Goal: Check status: Check status

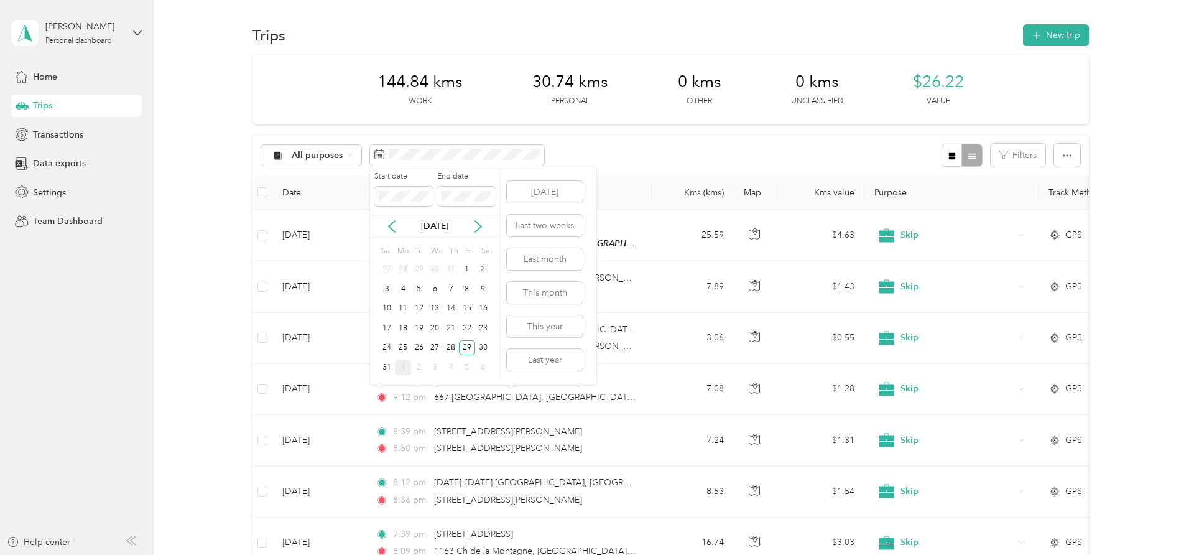
click at [403, 367] on div "1" at bounding box center [403, 367] width 16 height 16
click at [403, 367] on div "Start date End date [DATE] Su Mo Tu We Th Fr Sa 31 1 2 3 4 5 6 7 8 9 10 11 12 1…" at bounding box center [435, 276] width 131 height 218
click at [405, 270] on div "1" at bounding box center [403, 270] width 16 height 16
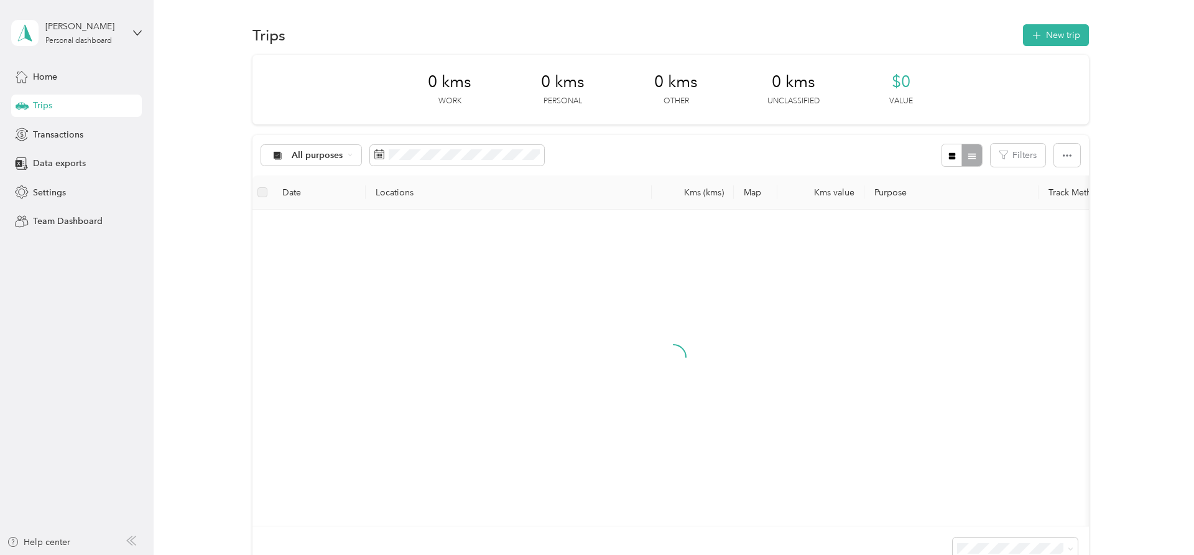
click at [405, 270] on div "1" at bounding box center [403, 269] width 16 height 20
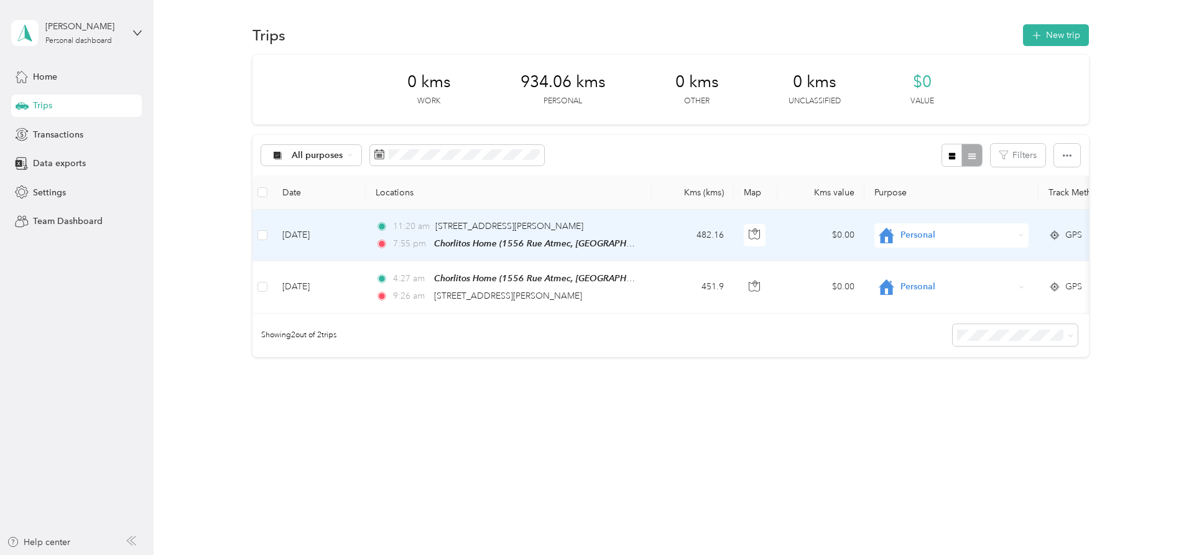
click at [342, 238] on td "[DATE]" at bounding box center [318, 236] width 93 height 52
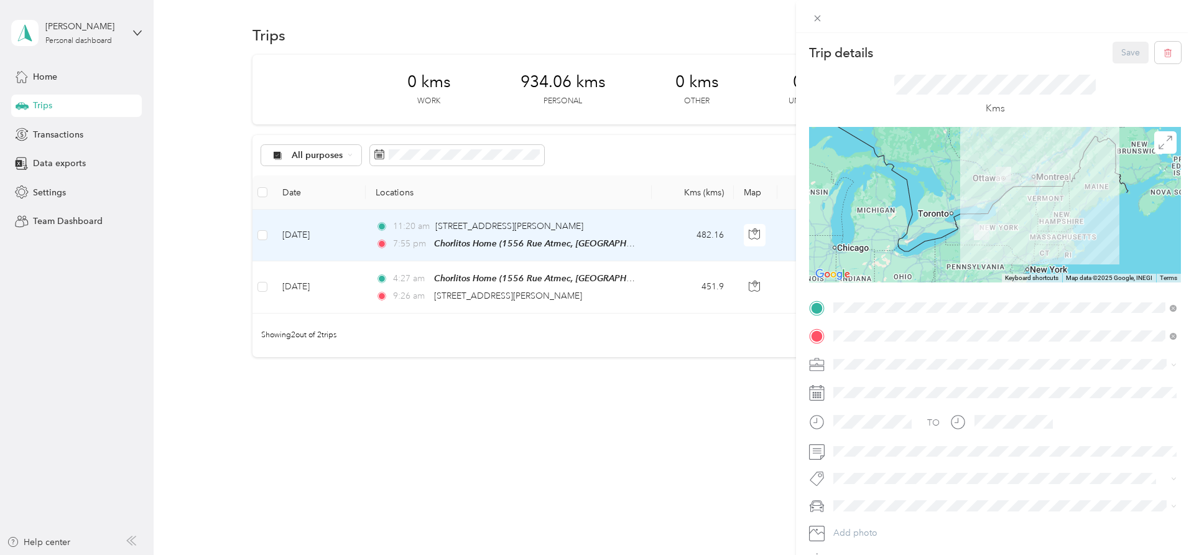
click at [345, 289] on div "Trip details Save This trip cannot be edited because it is either under review,…" at bounding box center [597, 277] width 1194 height 555
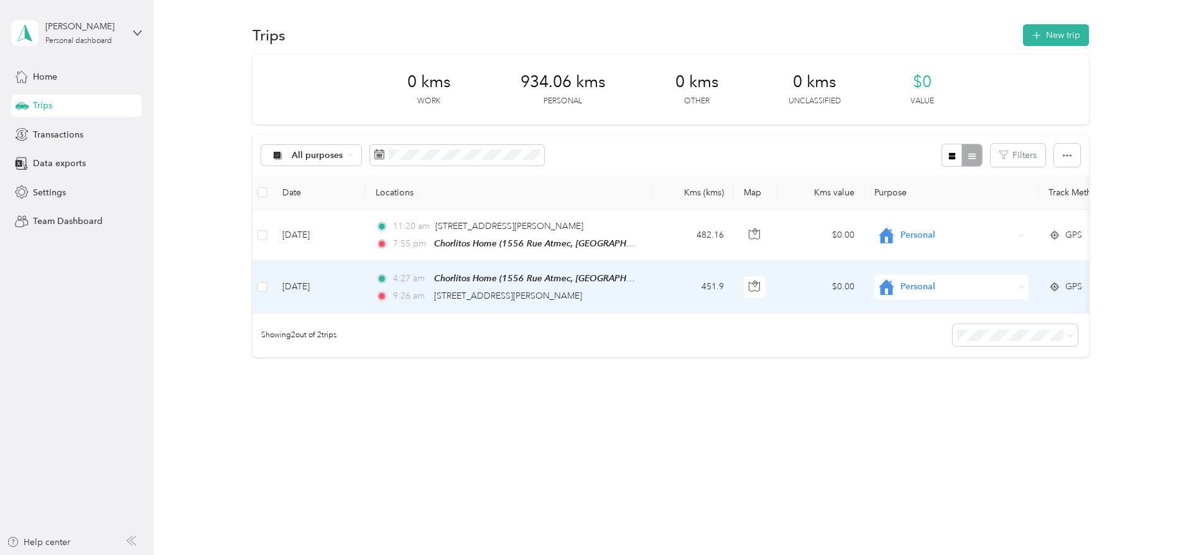
click at [345, 289] on td "[DATE]" at bounding box center [318, 287] width 93 height 52
